Goal: Find specific page/section: Find specific page/section

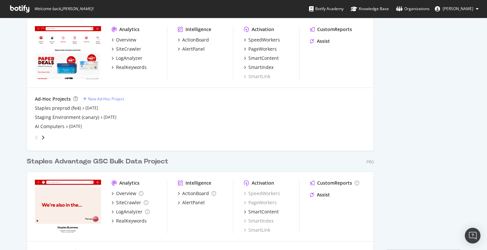
scroll to position [316, 0]
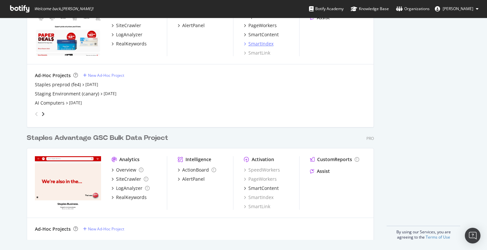
click at [242, 45] on div "SmartIndex" at bounding box center [261, 43] width 25 height 7
